Goal: Information Seeking & Learning: Learn about a topic

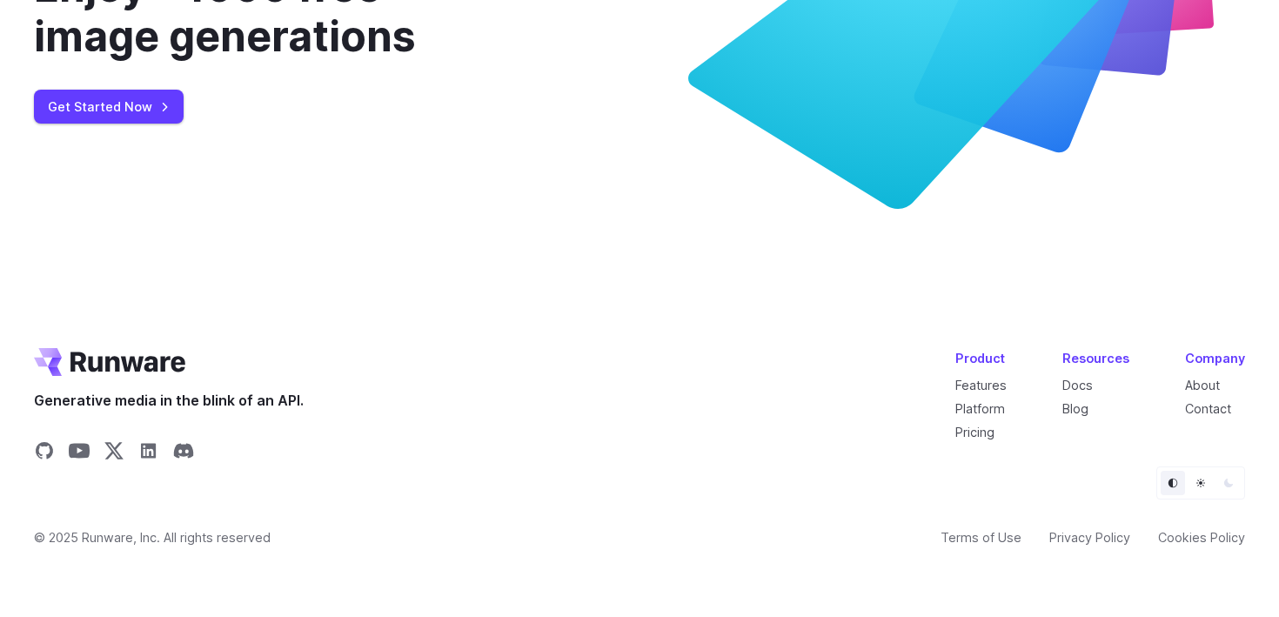
scroll to position [6715, 0]
click at [1195, 386] on link "About" at bounding box center [1202, 385] width 35 height 15
